Goal: Task Accomplishment & Management: Manage account settings

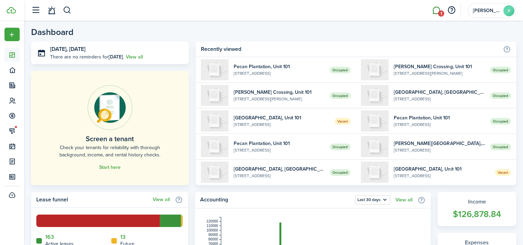
click at [436, 9] on link "1" at bounding box center [436, 11] width 13 height 18
click at [436, 9] on body "Create New Dashboard Portfolio Leasing Contacts Accounting Maintenance Calendar…" at bounding box center [261, 122] width 523 height 245
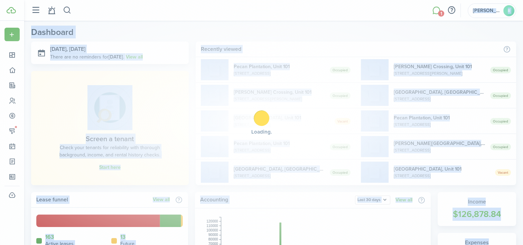
drag, startPoint x: 436, startPoint y: 9, endPoint x: 411, endPoint y: 21, distance: 27.2
click at [411, 21] on div "Loading" at bounding box center [261, 122] width 523 height 245
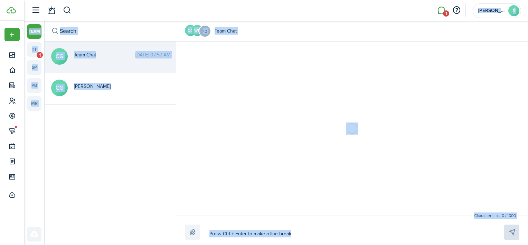
click at [407, 29] on div "CG WB +3 Team Chat" at bounding box center [352, 31] width 352 height 21
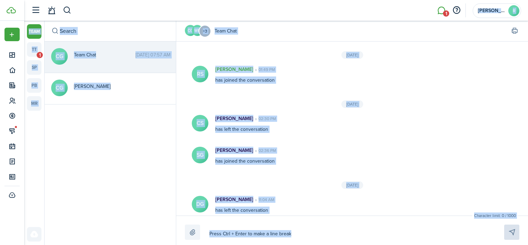
scroll to position [118, 0]
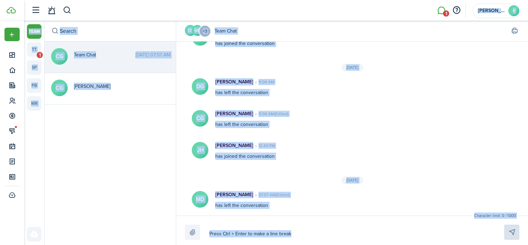
click at [407, 29] on div "CG WB +3 Team Chat" at bounding box center [352, 31] width 352 height 21
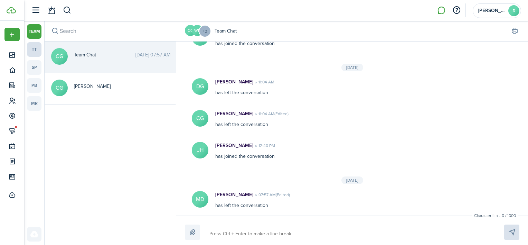
click at [34, 46] on link "tt" at bounding box center [34, 49] width 15 height 15
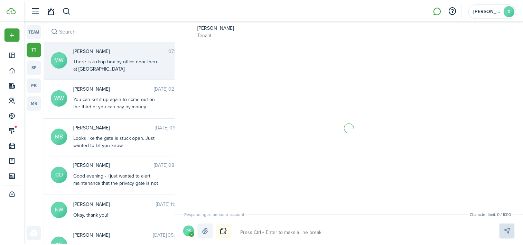
scroll to position [267, 0]
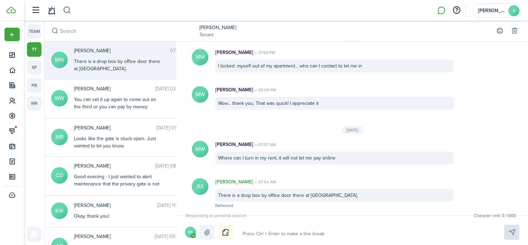
click at [71, 8] on button "button" at bounding box center [67, 10] width 9 height 12
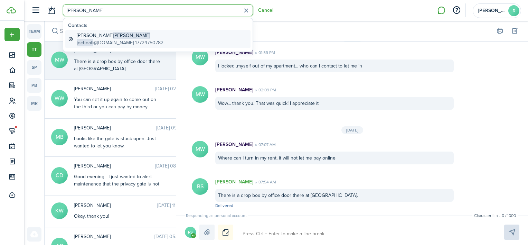
type input "[PERSON_NAME]"
click at [103, 40] on global-search-item-description "jochoafl @[DOMAIN_NAME] 17724750782" at bounding box center [120, 42] width 87 height 7
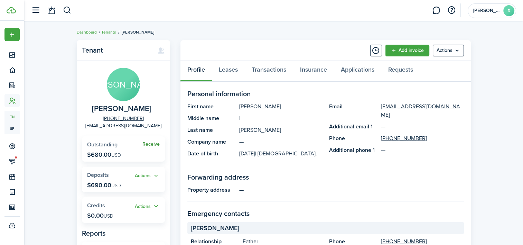
click at [151, 145] on link "Receive" at bounding box center [150, 144] width 17 height 6
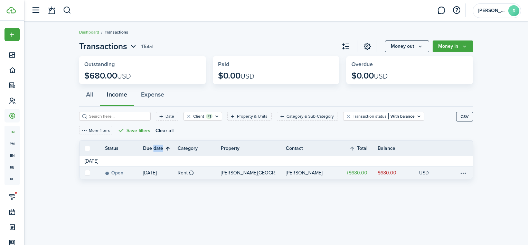
click at [86, 170] on label at bounding box center [88, 173] width 6 height 6
click at [85, 172] on input "checkbox" at bounding box center [84, 172] width 0 height 0
checkbox input "true"
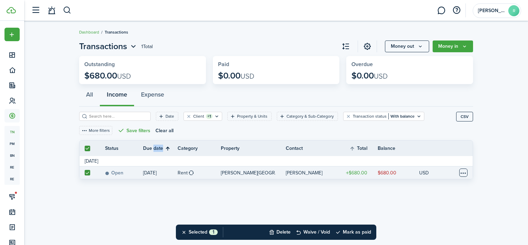
click at [467, 171] on table-menu-btn-icon at bounding box center [463, 172] width 8 height 8
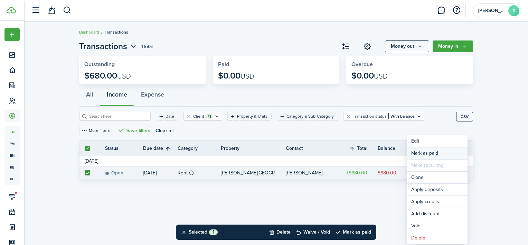
click at [443, 151] on link "Mark as paid" at bounding box center [437, 153] width 60 height 12
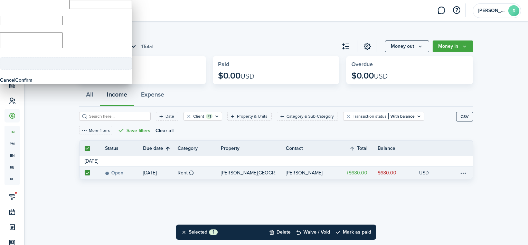
type input "$680.00"
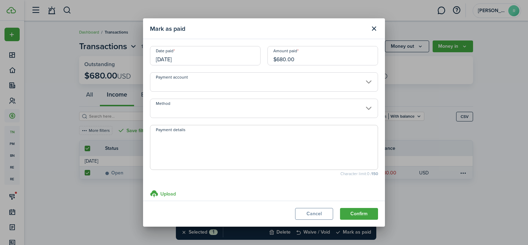
click at [231, 53] on input "[DATE]" at bounding box center [205, 55] width 111 height 19
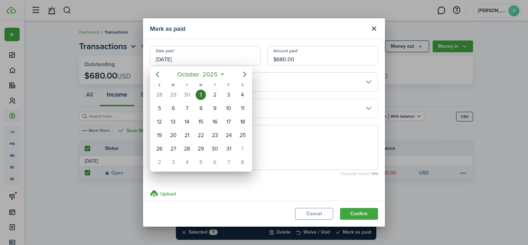
click at [200, 92] on div "1" at bounding box center [201, 95] width 10 height 10
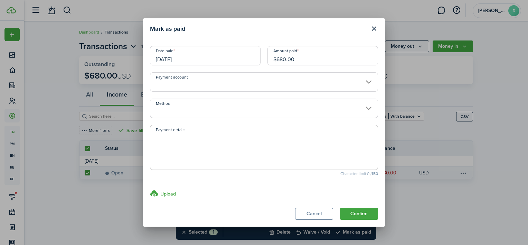
click at [226, 108] on input "Method" at bounding box center [264, 108] width 228 height 19
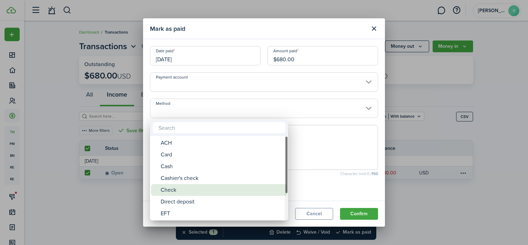
click at [193, 187] on div "Check" at bounding box center [222, 190] width 122 height 12
type input "Check"
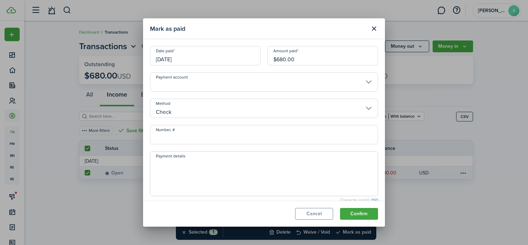
click at [197, 140] on input "Number, #" at bounding box center [264, 134] width 228 height 19
type input "251"
click at [352, 213] on button "Confirm" at bounding box center [359, 214] width 38 height 12
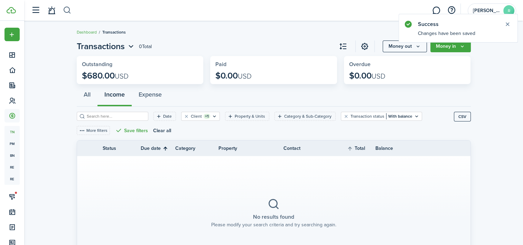
click at [67, 12] on button "button" at bounding box center [67, 10] width 9 height 12
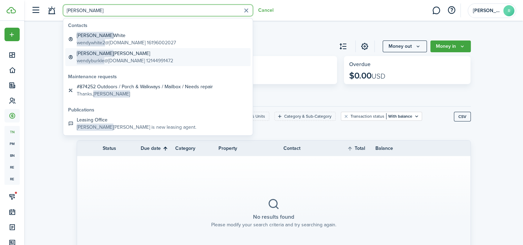
type input "[PERSON_NAME]"
click at [108, 54] on global-search-item-title "[PERSON_NAME]" at bounding box center [125, 53] width 96 height 7
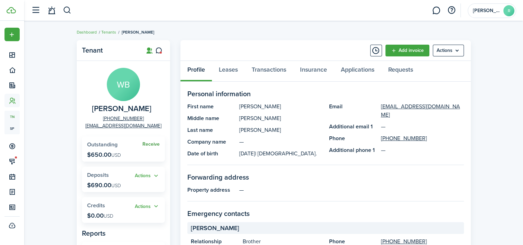
click at [155, 145] on link "Receive" at bounding box center [150, 144] width 17 height 6
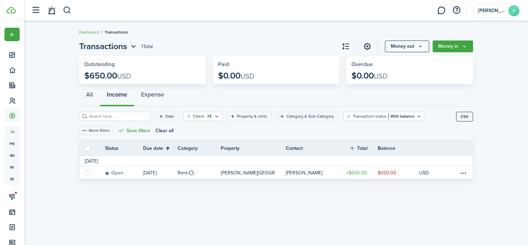
click at [273, 97] on div "All Income Expense" at bounding box center [276, 96] width 394 height 21
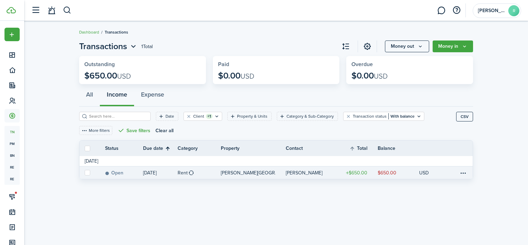
click at [87, 173] on label at bounding box center [88, 173] width 6 height 6
click at [85, 173] on input "checkbox" at bounding box center [84, 172] width 0 height 0
checkbox input "true"
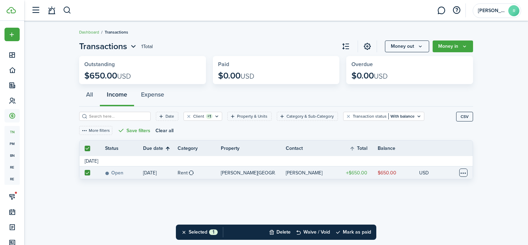
click at [465, 170] on table-menu-btn-icon at bounding box center [463, 172] width 8 height 8
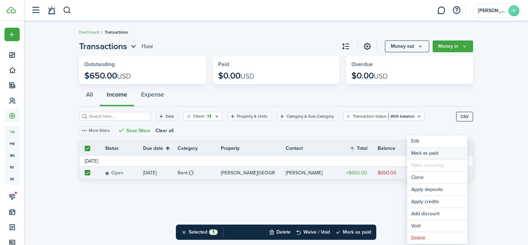
click at [455, 152] on link "Mark as paid" at bounding box center [437, 153] width 60 height 12
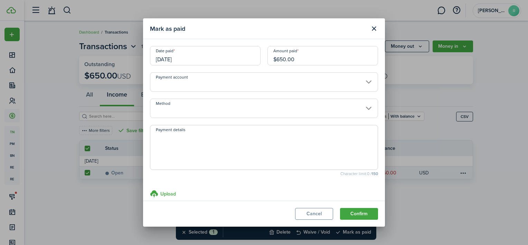
click at [228, 56] on input "[DATE]" at bounding box center [205, 55] width 111 height 19
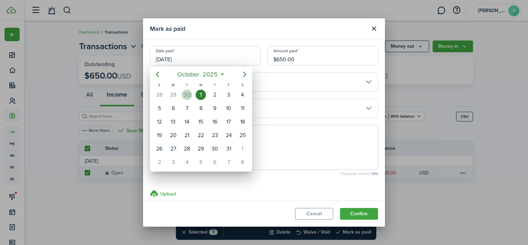
click at [189, 91] on div "30" at bounding box center [187, 95] width 10 height 10
type input "[DATE]"
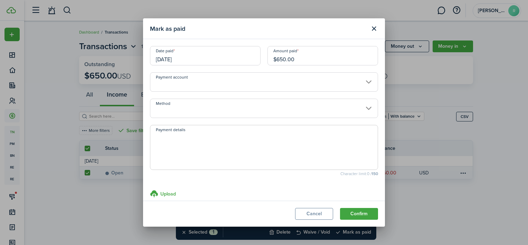
click at [196, 114] on input "Method" at bounding box center [264, 108] width 228 height 19
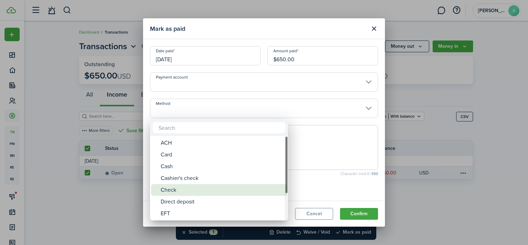
click at [183, 184] on div "Check" at bounding box center [222, 190] width 122 height 12
type input "Check"
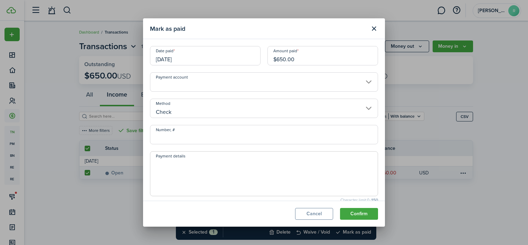
click at [186, 138] on input "Number, #" at bounding box center [264, 134] width 228 height 19
type input "225"
click at [361, 211] on button "Confirm" at bounding box center [359, 214] width 38 height 12
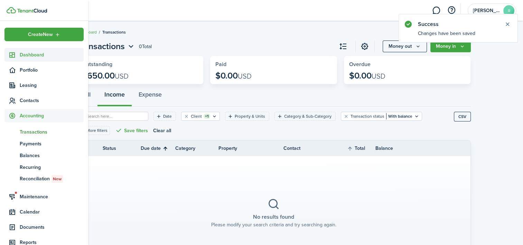
click at [26, 56] on span "Dashboard" at bounding box center [52, 54] width 64 height 7
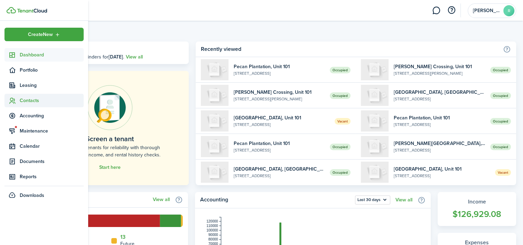
click at [33, 101] on span "Contacts" at bounding box center [52, 100] width 64 height 7
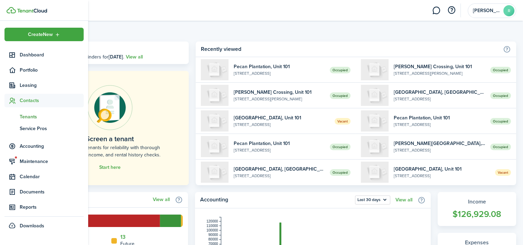
click at [30, 115] on span "Tenants" at bounding box center [52, 116] width 64 height 7
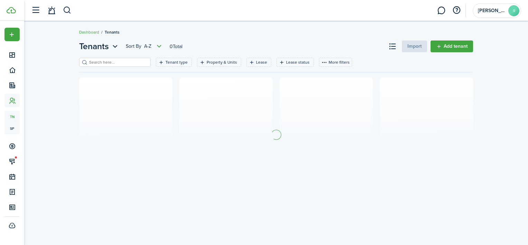
click at [115, 59] on input "search" at bounding box center [117, 62] width 61 height 7
type input "t"
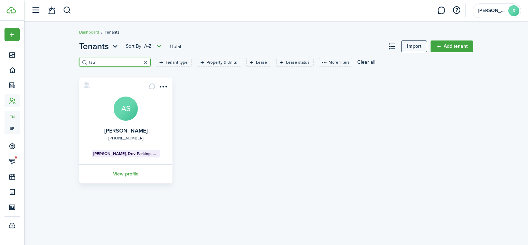
type input "tsu"
click at [141, 61] on button "button" at bounding box center [146, 62] width 10 height 10
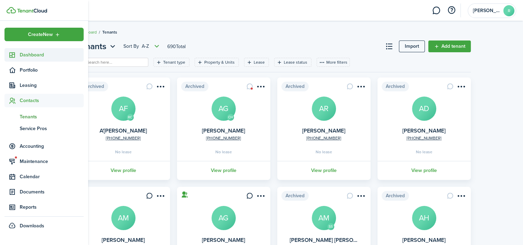
drag, startPoint x: 32, startPoint y: 56, endPoint x: 37, endPoint y: 56, distance: 4.1
click at [32, 56] on span "Dashboard" at bounding box center [52, 54] width 64 height 7
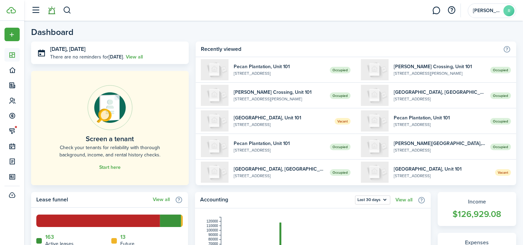
click at [52, 10] on link at bounding box center [51, 11] width 13 height 18
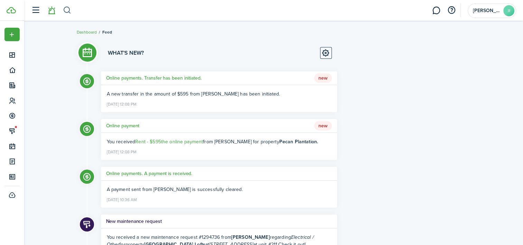
click at [69, 9] on button "button" at bounding box center [67, 10] width 9 height 12
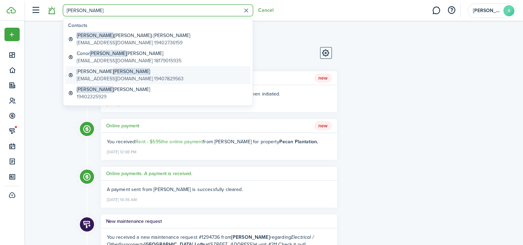
type input "[PERSON_NAME]"
click at [113, 71] on span "[PERSON_NAME]" at bounding box center [131, 71] width 37 height 7
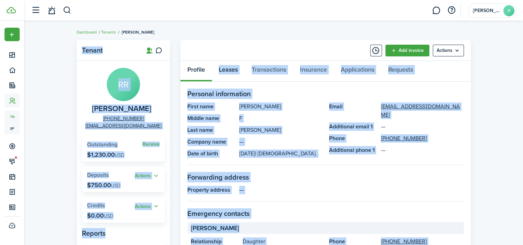
click at [224, 66] on link "Leases" at bounding box center [228, 71] width 33 height 21
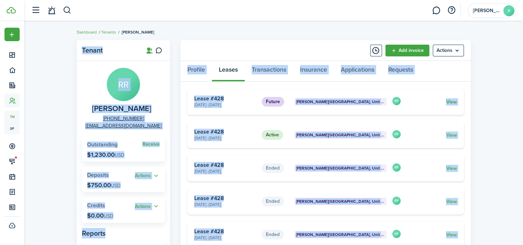
click at [451, 101] on link "View" at bounding box center [451, 101] width 11 height 7
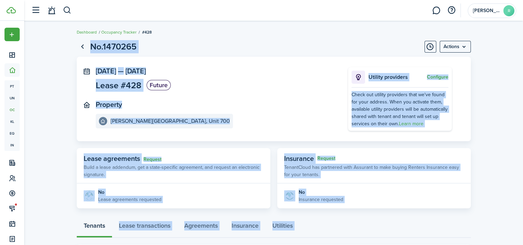
click at [186, 37] on page-view-layout "No.1470265 Actions [DATE] — [DATE] Lease #428 Future Property [PERSON_NAME][GEO…" at bounding box center [273, 202] width 401 height 331
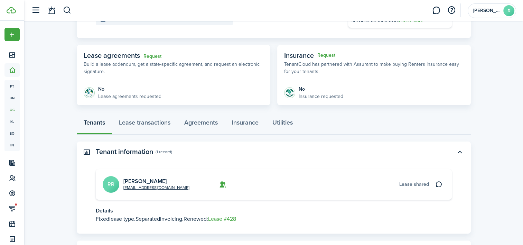
scroll to position [104, 0]
click at [203, 122] on link "Agreements" at bounding box center [200, 123] width 47 height 21
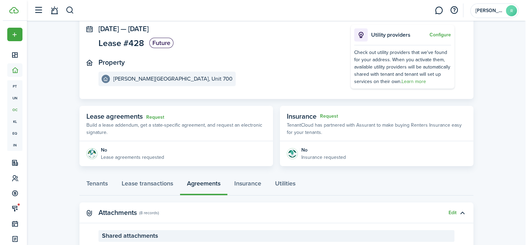
scroll to position [138, 0]
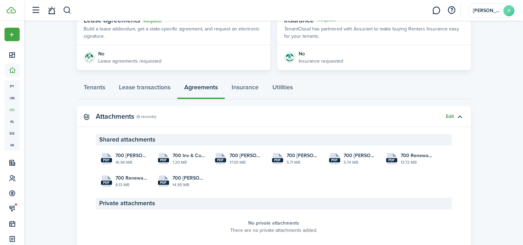
click at [450, 117] on button "Edit" at bounding box center [450, 117] width 8 height 6
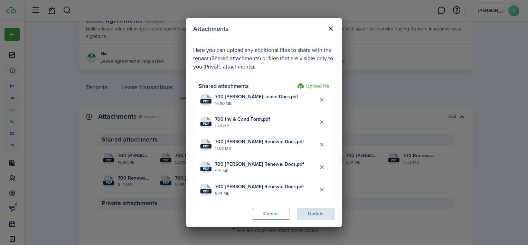
click at [310, 83] on label "Upload file" at bounding box center [313, 86] width 32 height 8
click at [295, 82] on input "Upload file" at bounding box center [295, 82] width 0 height 0
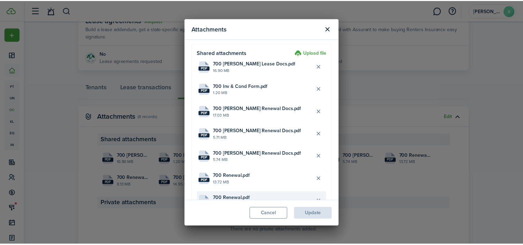
scroll to position [130, 0]
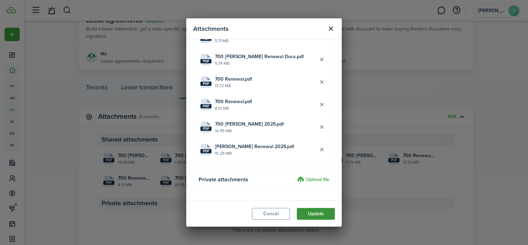
click at [315, 213] on button "Update" at bounding box center [316, 214] width 38 height 12
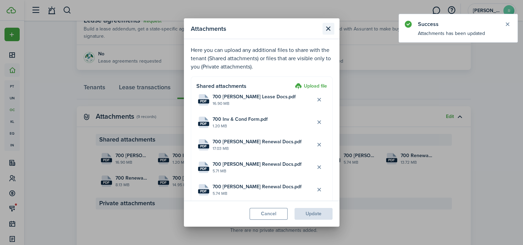
click at [328, 27] on button "Close modal" at bounding box center [329, 29] width 12 height 12
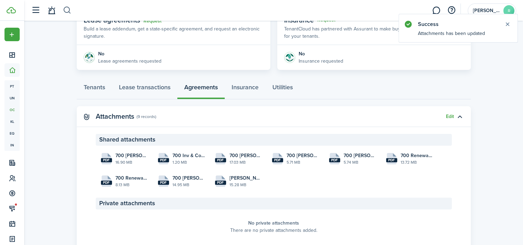
click at [68, 10] on button "button" at bounding box center [67, 10] width 9 height 12
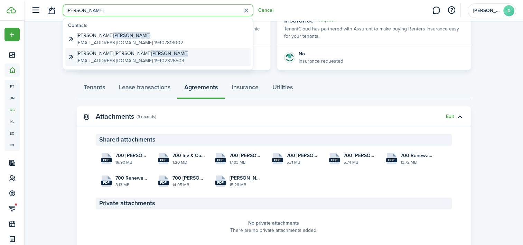
type input "[PERSON_NAME]"
click at [90, 53] on global-search-item-title "[PERSON_NAME] [PERSON_NAME]" at bounding box center [132, 53] width 111 height 7
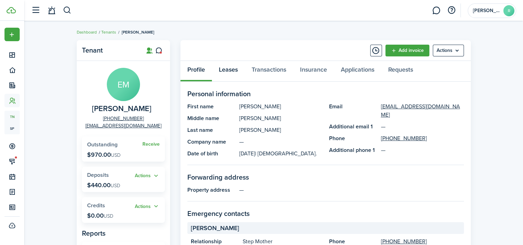
click at [237, 68] on link "Leases" at bounding box center [228, 71] width 33 height 21
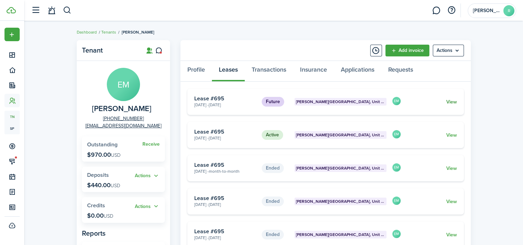
click at [452, 100] on link "View" at bounding box center [451, 101] width 11 height 7
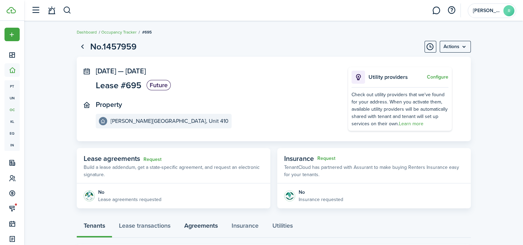
click at [206, 225] on link "Agreements" at bounding box center [200, 227] width 47 height 21
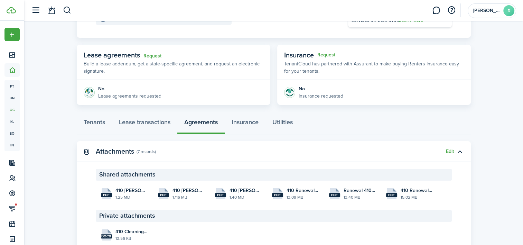
scroll to position [104, 0]
click at [451, 150] on button "Edit" at bounding box center [450, 151] width 8 height 6
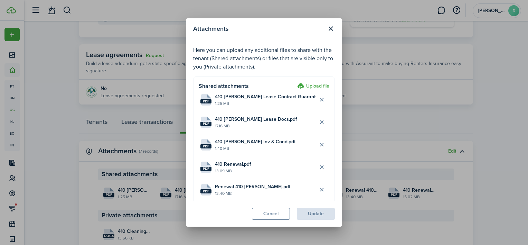
click at [306, 86] on label "Upload file" at bounding box center [313, 86] width 32 height 8
click at [295, 82] on input "Upload file" at bounding box center [295, 82] width 0 height 0
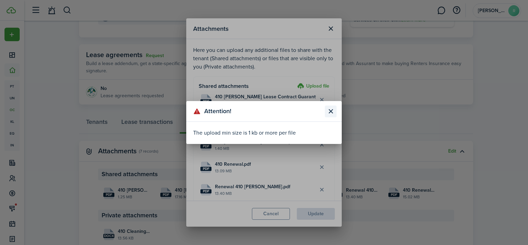
click at [330, 112] on button "Close modal" at bounding box center [331, 111] width 12 height 12
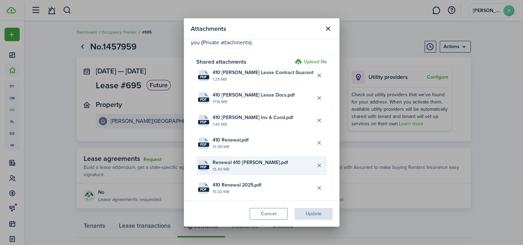
scroll to position [0, 0]
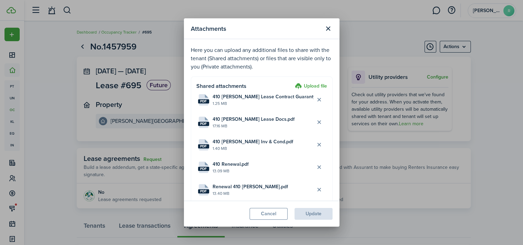
click at [314, 87] on label "Upload file" at bounding box center [311, 86] width 32 height 8
click at [292, 82] on input "Upload file" at bounding box center [292, 82] width 0 height 0
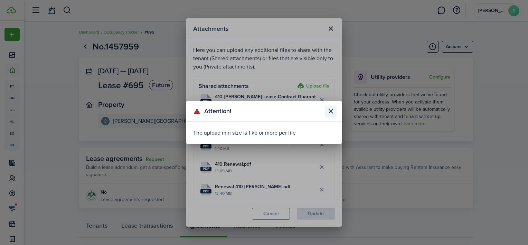
click at [330, 110] on button "Close modal" at bounding box center [331, 111] width 12 height 12
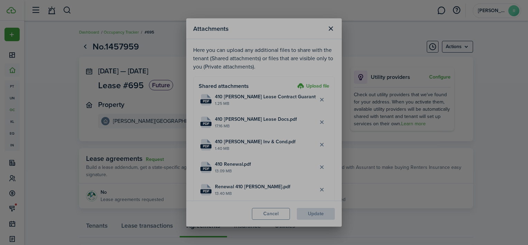
click at [330, 91] on button "Close modal" at bounding box center [331, 86] width 12 height 12
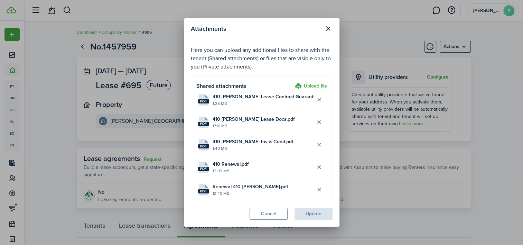
click at [306, 83] on label "Upload file" at bounding box center [311, 86] width 32 height 8
click at [292, 82] on input "Upload file" at bounding box center [292, 82] width 0 height 0
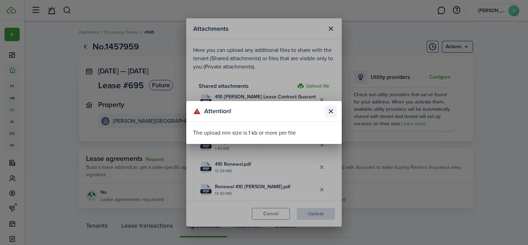
click at [328, 110] on button "Close modal" at bounding box center [331, 111] width 12 height 12
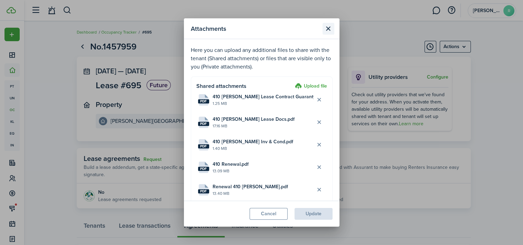
click at [328, 30] on button "Close modal" at bounding box center [329, 29] width 12 height 12
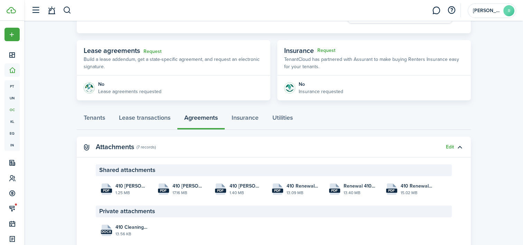
scroll to position [132, 0]
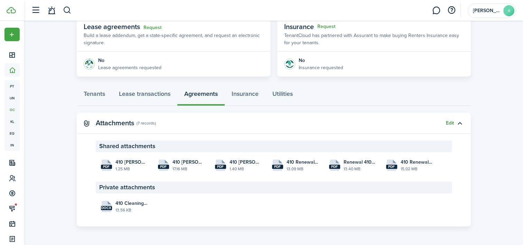
click at [452, 122] on button "Edit" at bounding box center [450, 123] width 8 height 6
click at [446, 123] on button "Edit" at bounding box center [450, 123] width 8 height 6
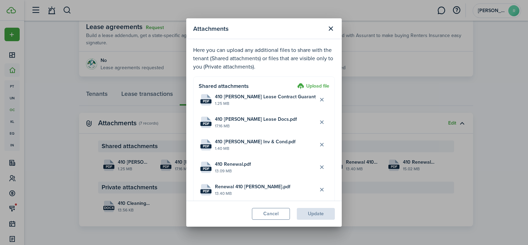
click at [319, 85] on label "Upload file" at bounding box center [313, 86] width 32 height 8
click at [295, 82] on input "Upload file" at bounding box center [295, 82] width 0 height 0
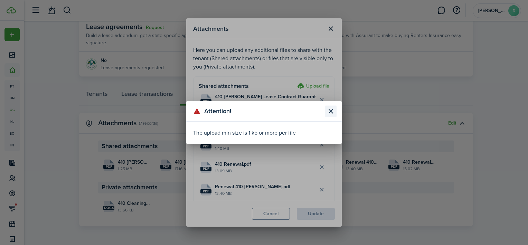
click at [329, 110] on button "Close modal" at bounding box center [331, 111] width 12 height 12
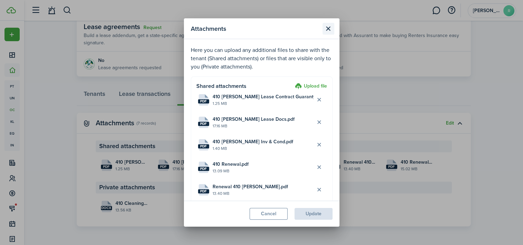
click at [328, 27] on button "Close modal" at bounding box center [329, 29] width 12 height 12
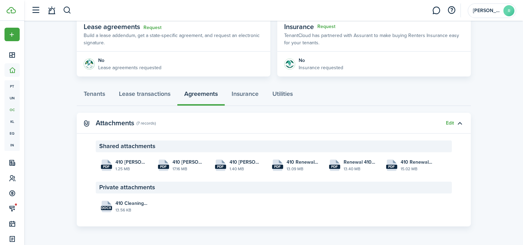
click at [44, 91] on lease-view "No.1457959 Actions [DATE] — [DATE] Lease #695 Future Property [PERSON_NAME][GEO…" at bounding box center [273, 67] width 499 height 325
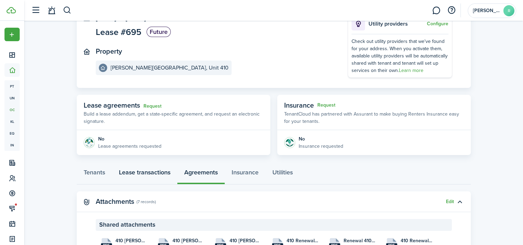
scroll to position [0, 0]
